Goal: Use online tool/utility: Utilize a website feature to perform a specific function

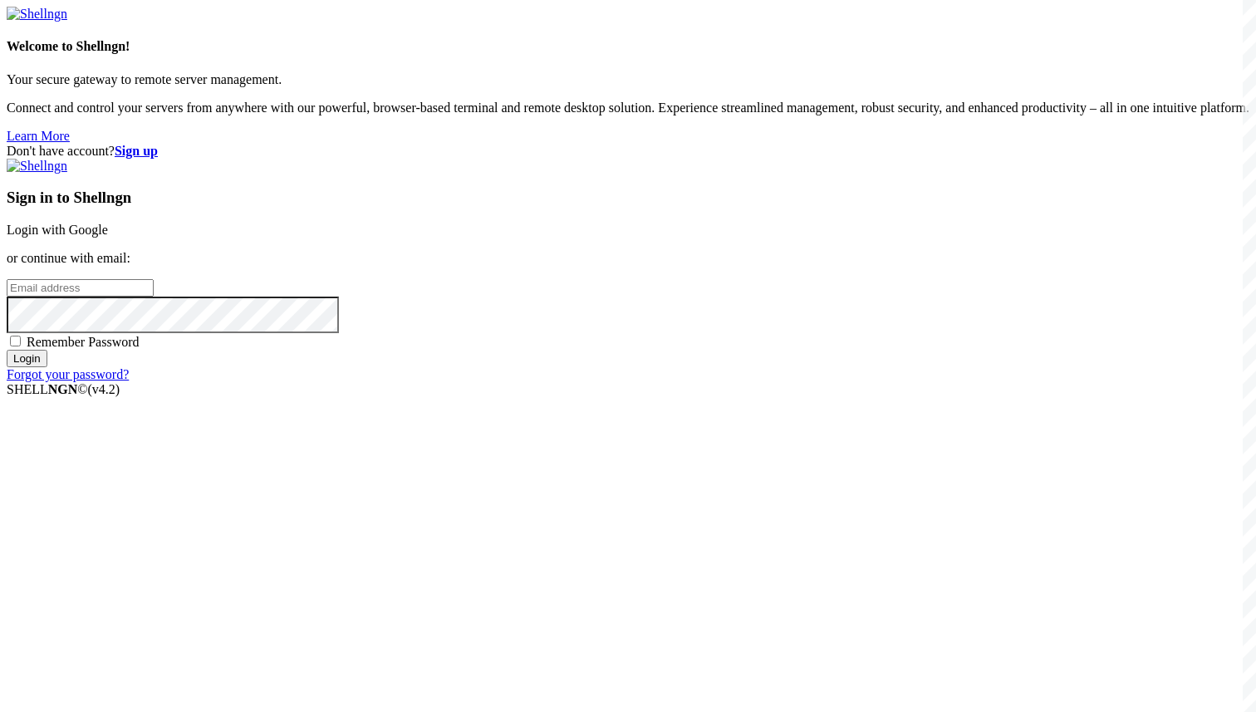
click at [154, 297] on input "email" at bounding box center [80, 287] width 147 height 17
paste input "[EMAIL_ADDRESS][DOMAIN_NAME]"
type input "[EMAIL_ADDRESS][DOMAIN_NAME]"
click at [7, 350] on input "Login" at bounding box center [27, 358] width 41 height 17
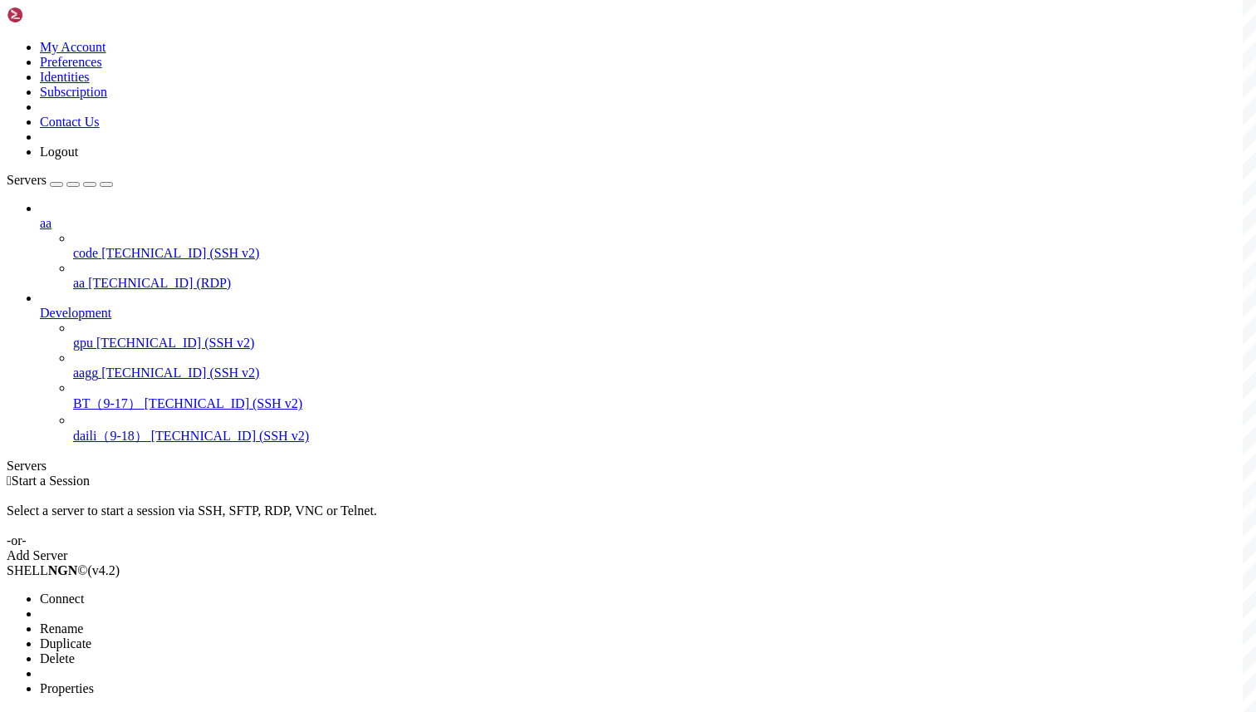
click at [183, 592] on li "Connect" at bounding box center [115, 599] width 151 height 15
